Goal: Contribute content: Add original content to the website for others to see

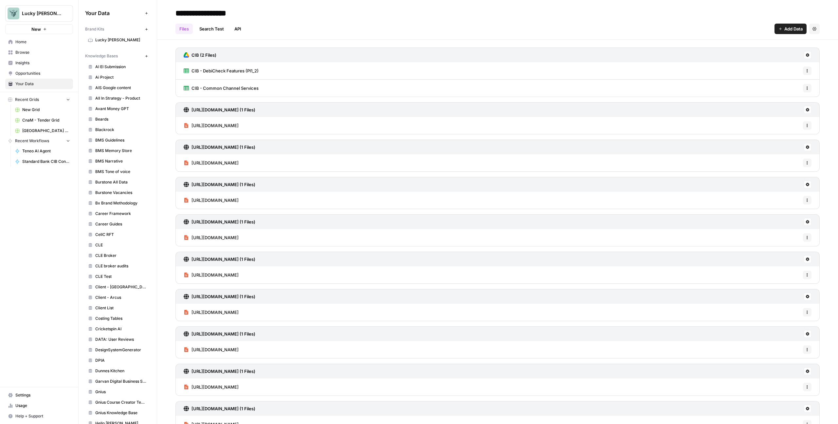
click at [786, 28] on span "Add Data" at bounding box center [794, 29] width 18 height 7
click at [753, 45] on span "Upload Files" at bounding box center [764, 44] width 60 height 7
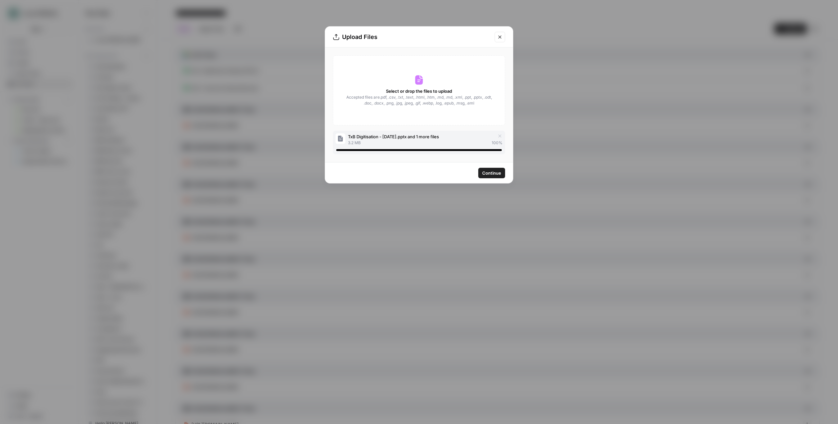
click at [487, 173] on span "Continue" at bounding box center [491, 173] width 19 height 7
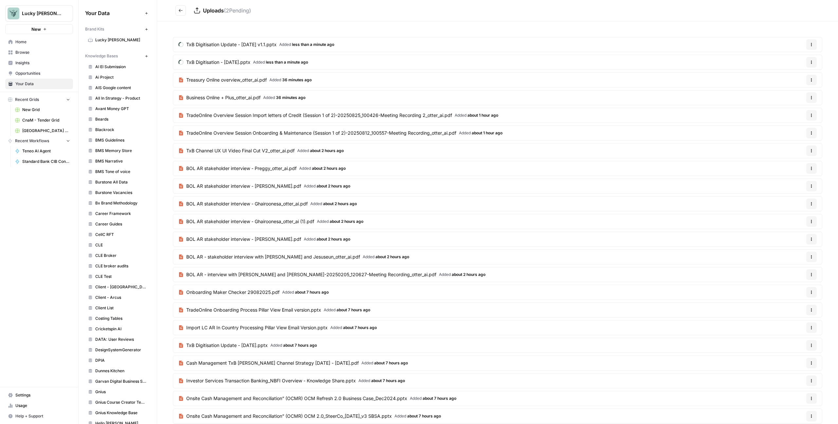
click at [178, 8] on button "Go back" at bounding box center [181, 10] width 10 height 10
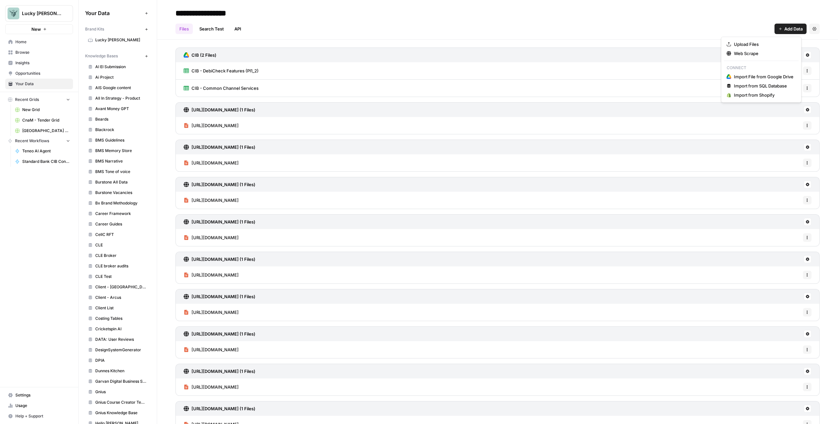
click at [787, 30] on span "Add Data" at bounding box center [794, 29] width 18 height 7
click at [752, 45] on span "Upload Files" at bounding box center [764, 44] width 60 height 7
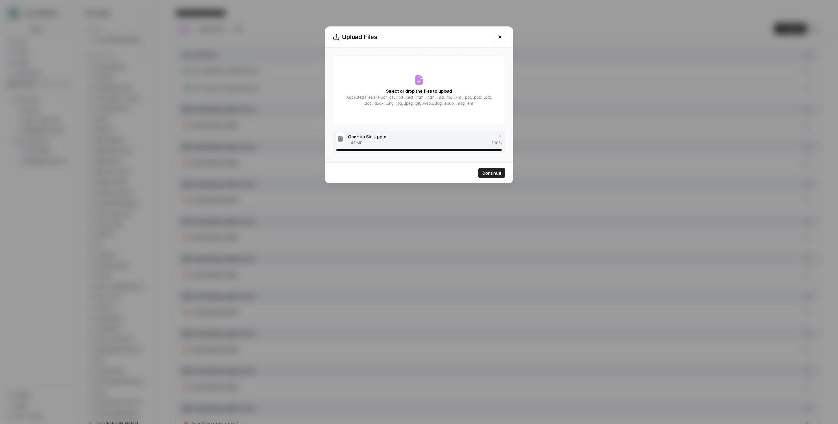
click at [491, 174] on span "Continue" at bounding box center [491, 173] width 19 height 7
